Goal: Information Seeking & Learning: Learn about a topic

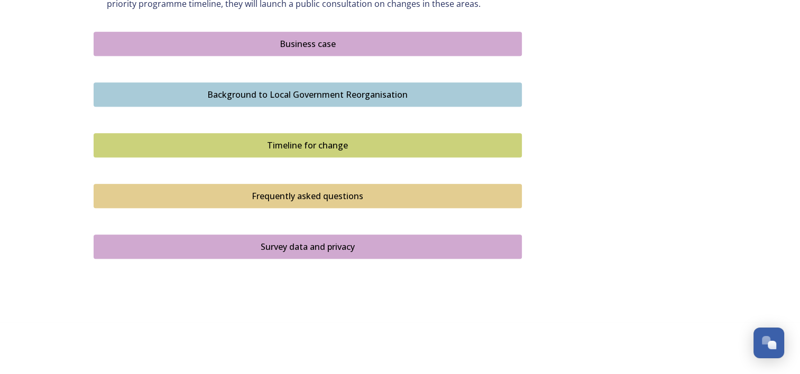
scroll to position [628, 0]
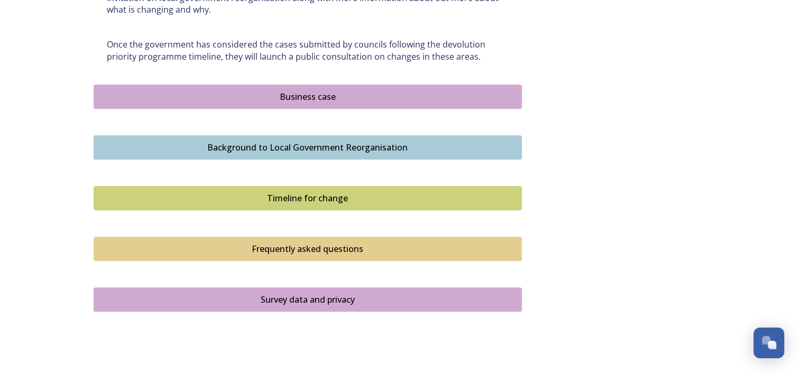
click at [292, 99] on div "Business case" at bounding box center [307, 96] width 416 height 13
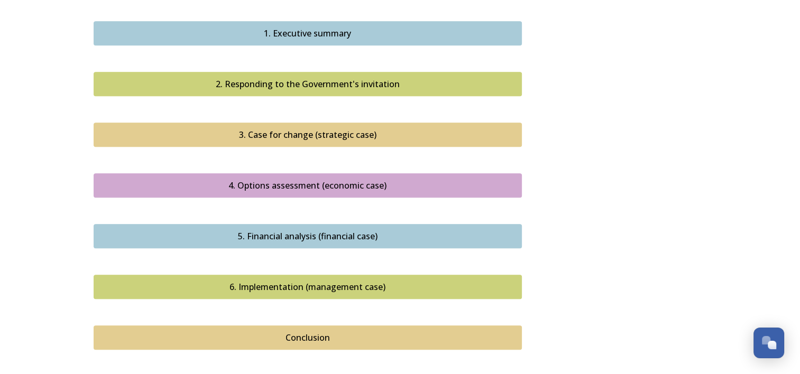
scroll to position [1057, 0]
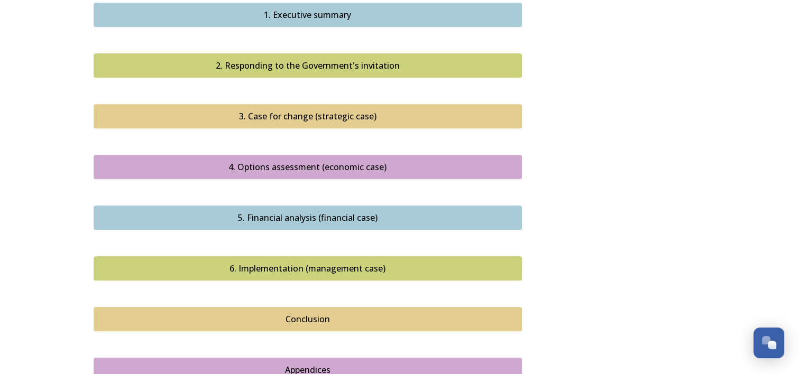
click at [161, 313] on div "Conclusion" at bounding box center [307, 319] width 416 height 13
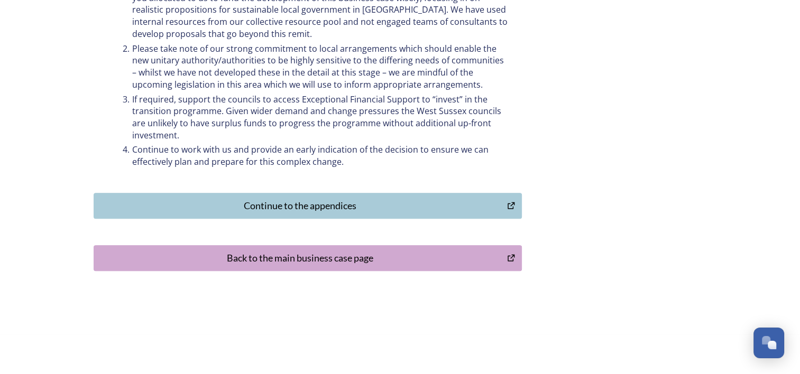
scroll to position [572, 0]
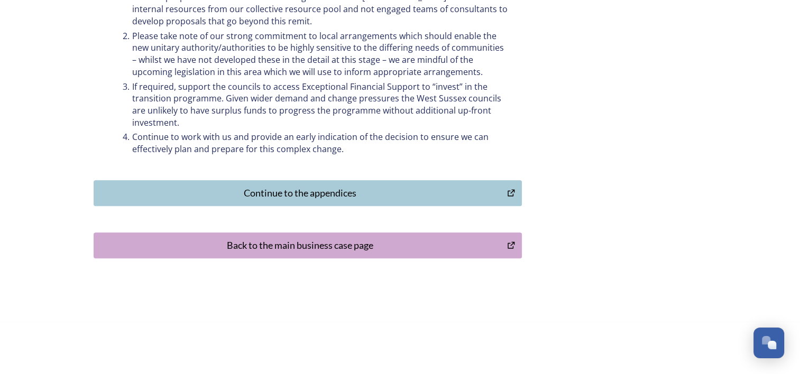
click at [231, 251] on div "Back to the main business case page" at bounding box center [300, 245] width 402 height 14
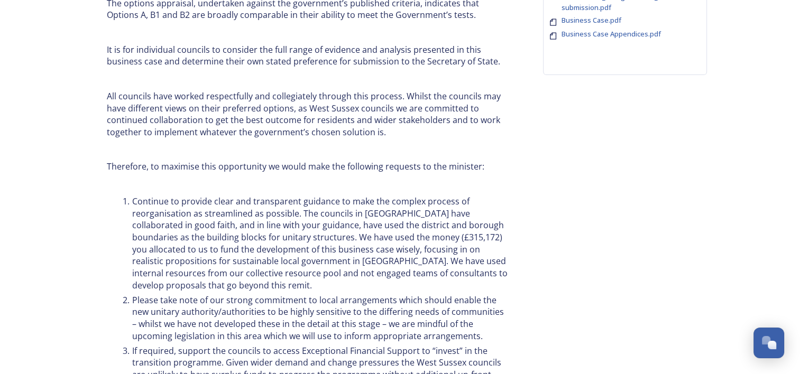
scroll to position [44, 0]
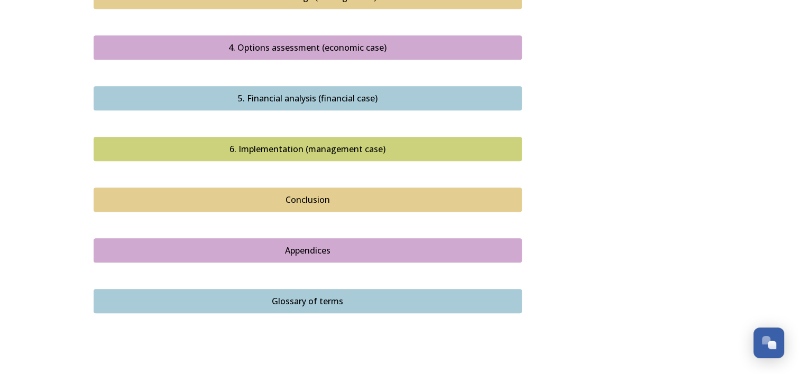
scroll to position [1215, 0]
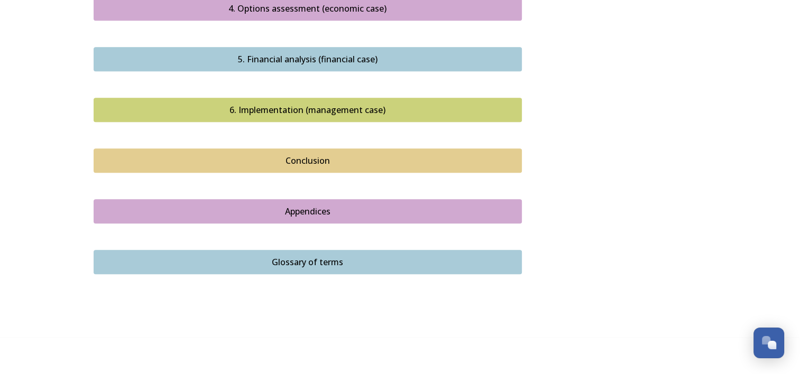
click at [207, 154] on div "Conclusion" at bounding box center [307, 160] width 416 height 13
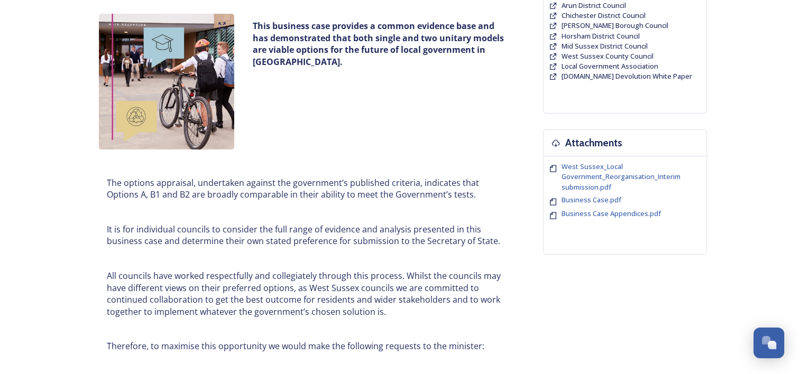
scroll to position [159, 0]
